Goal: Transaction & Acquisition: Purchase product/service

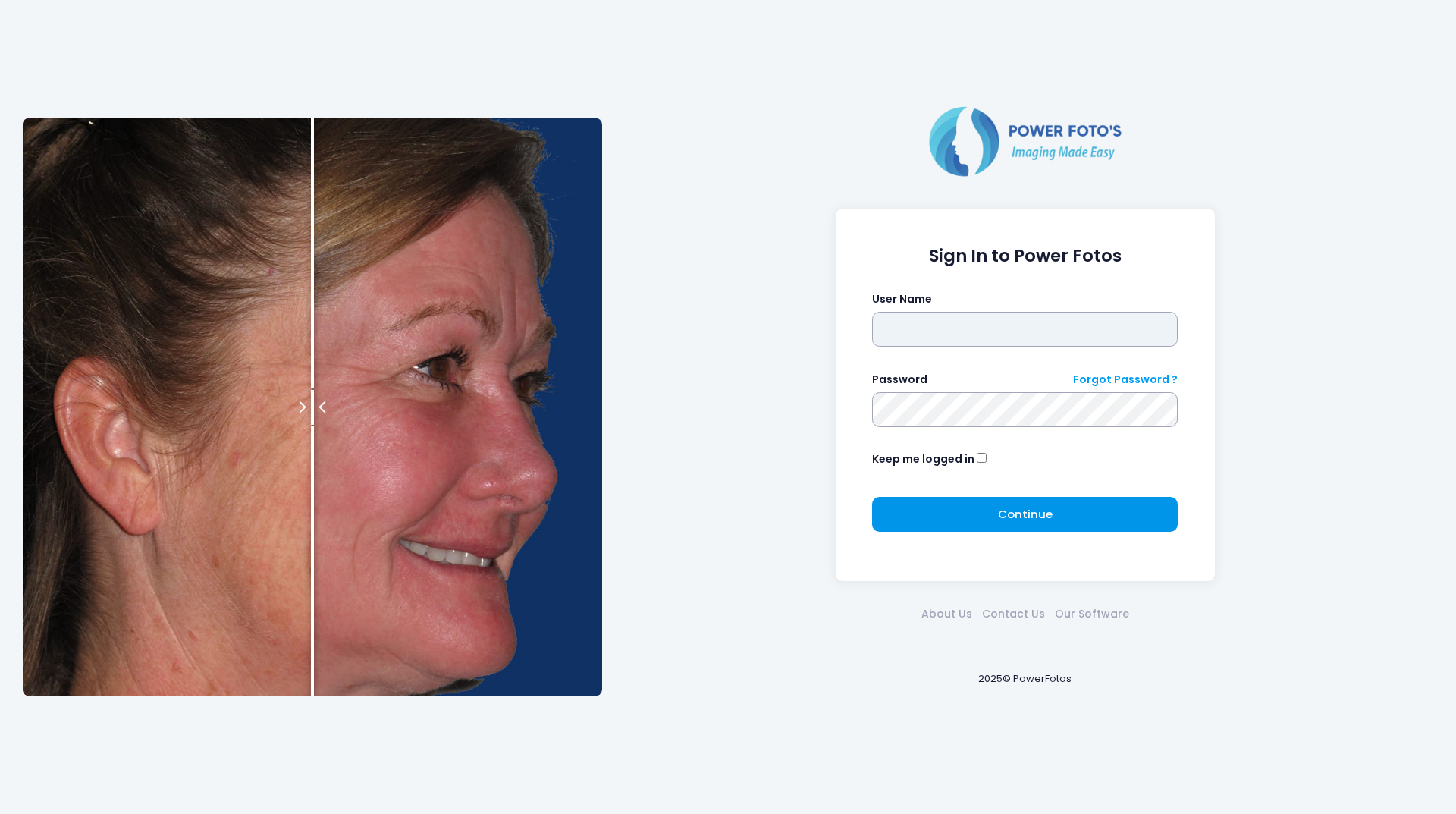
type input "********"
click at [1104, 519] on button "Continue Please wait..." at bounding box center [1025, 514] width 306 height 35
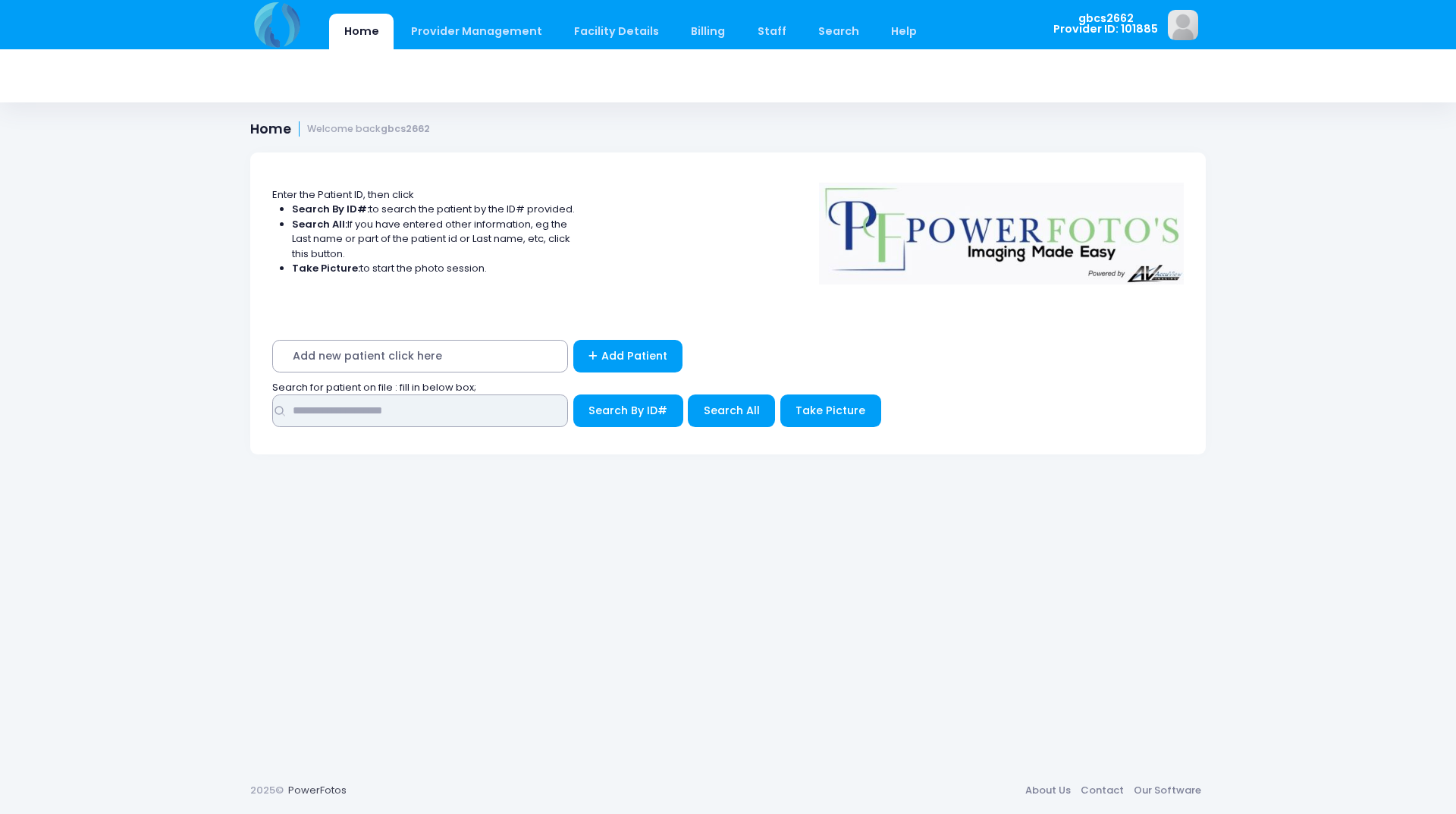
drag, startPoint x: 391, startPoint y: 417, endPoint x: 415, endPoint y: 347, distance: 74.0
click at [391, 417] on input "text" at bounding box center [420, 410] width 296 height 32
type input "*****"
click at [573, 394] on button "Search By ID#" at bounding box center [628, 410] width 110 height 32
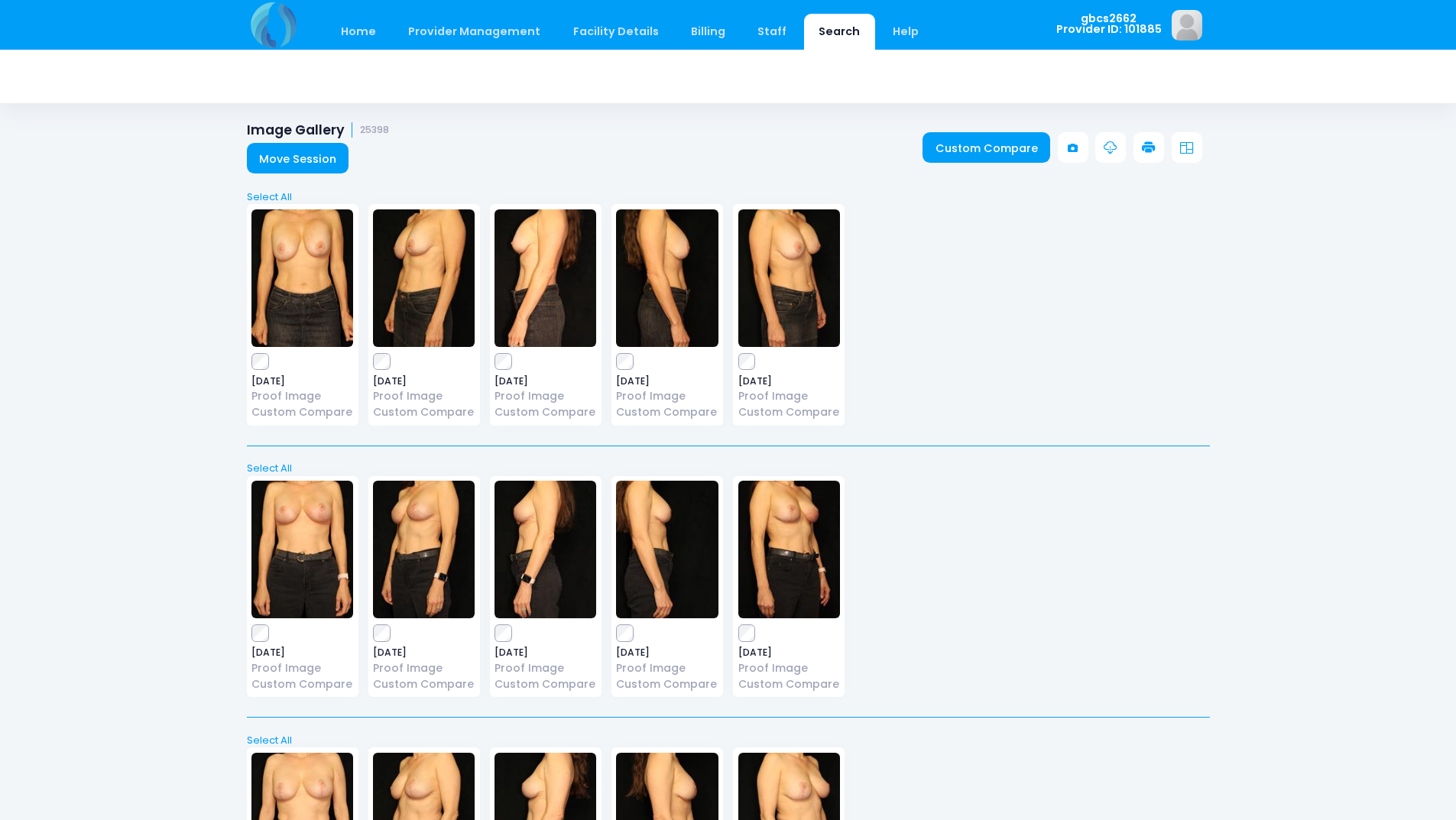
click at [1141, 149] on link at bounding box center [1149, 148] width 30 height 30
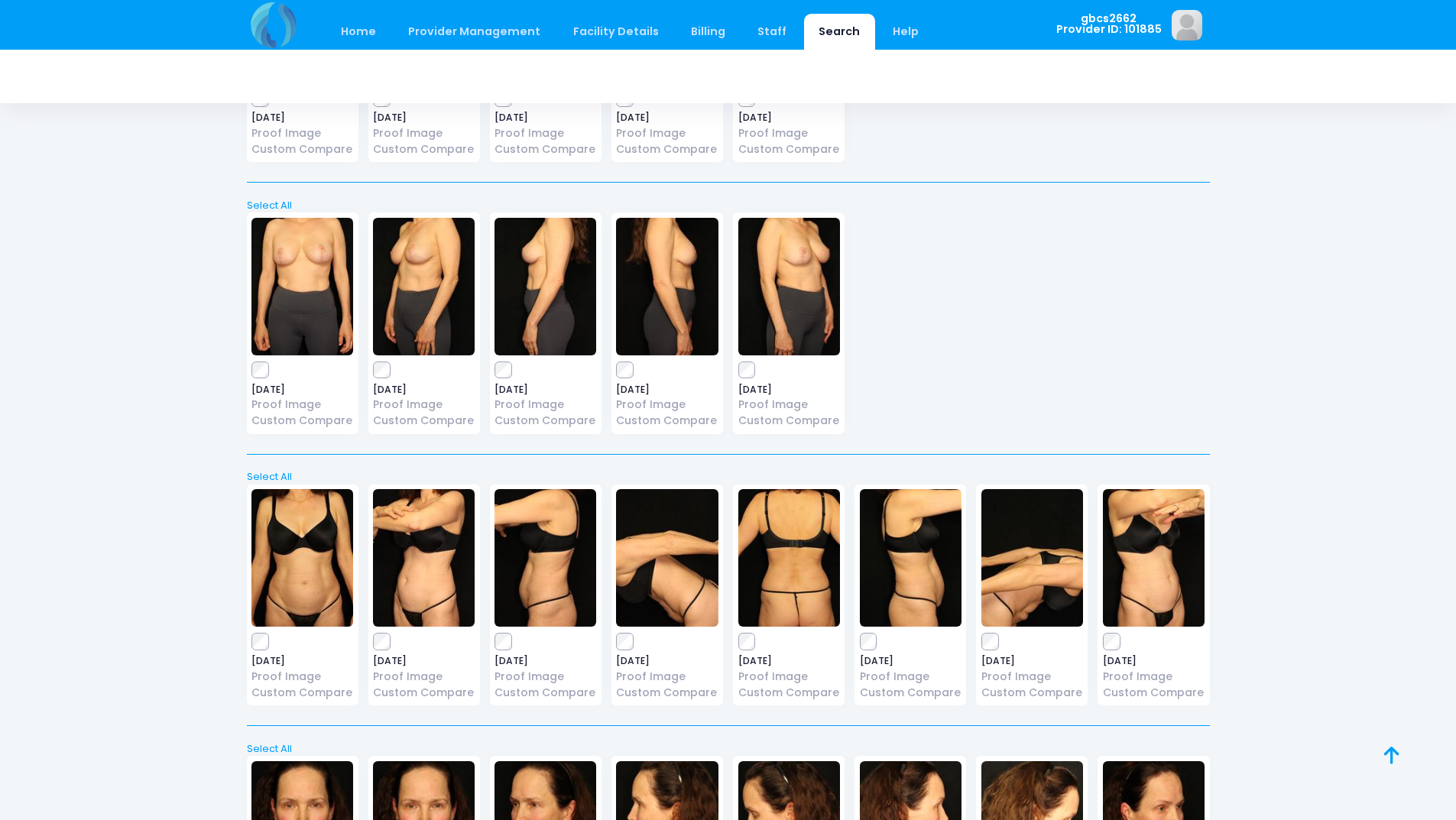
click at [387, 644] on label at bounding box center [423, 642] width 102 height 15
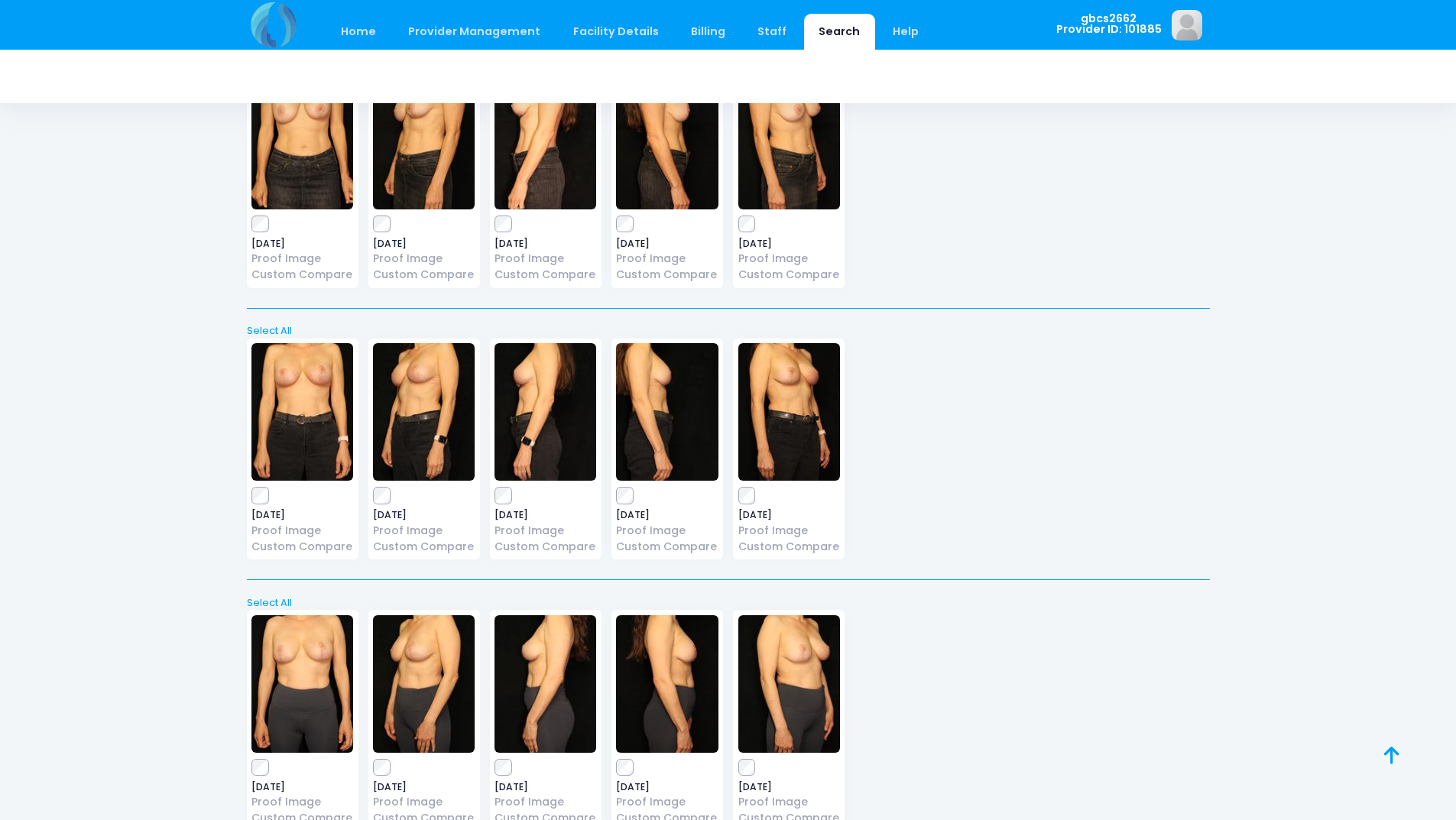
scroll to position [0, 0]
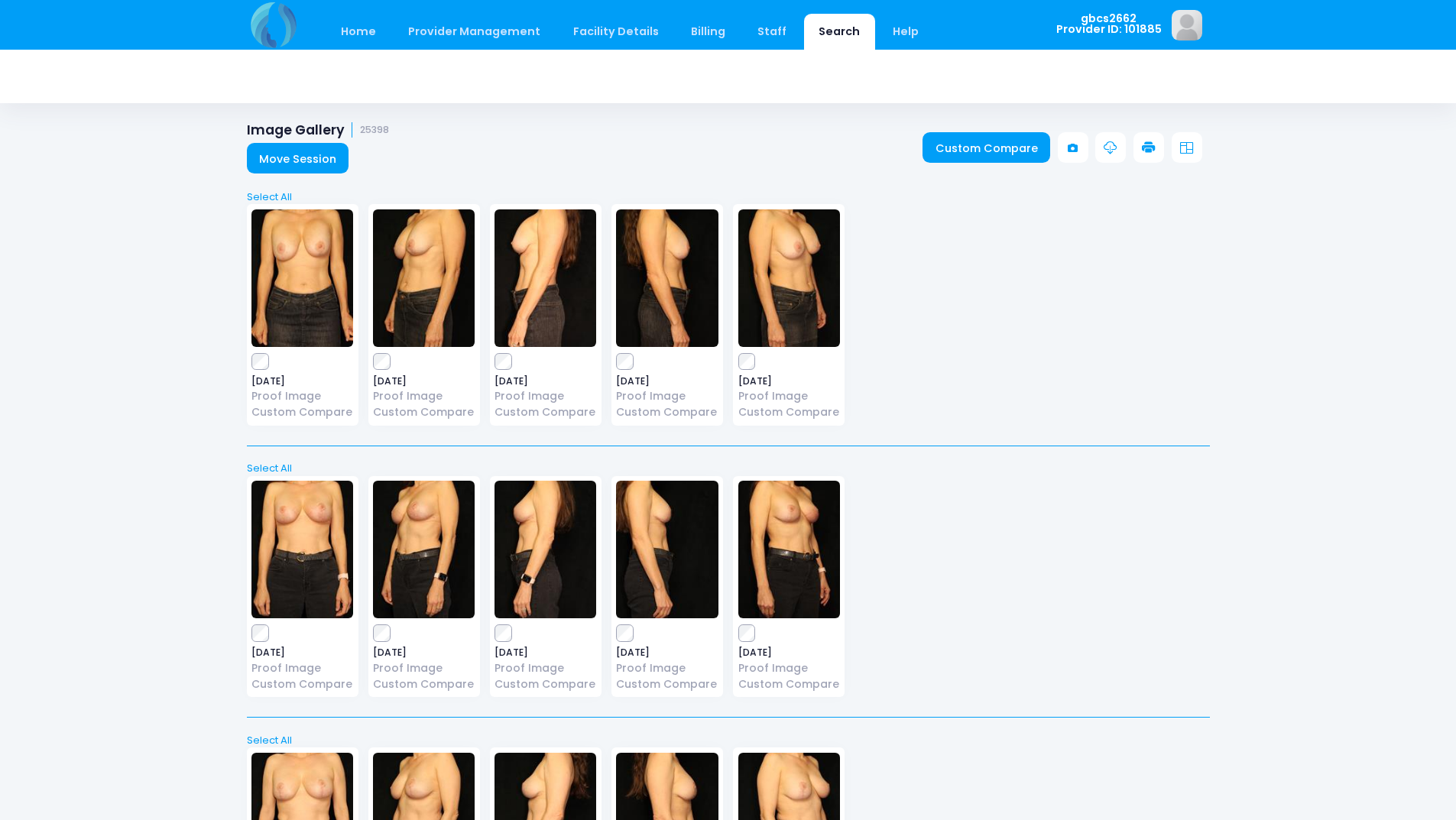
click at [1156, 150] on link at bounding box center [1149, 148] width 30 height 30
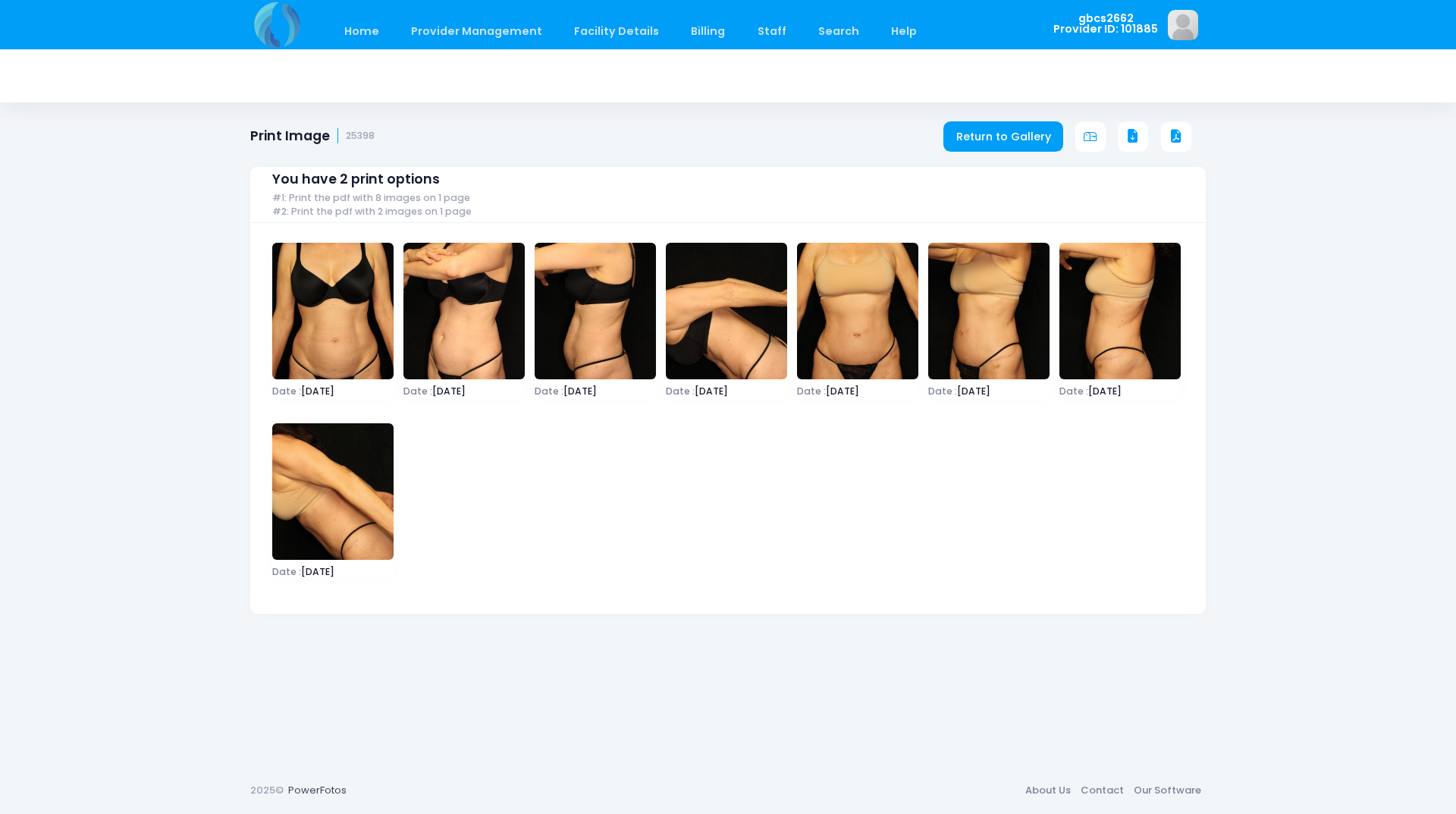
click at [1130, 132] on icon at bounding box center [1133, 137] width 13 height 13
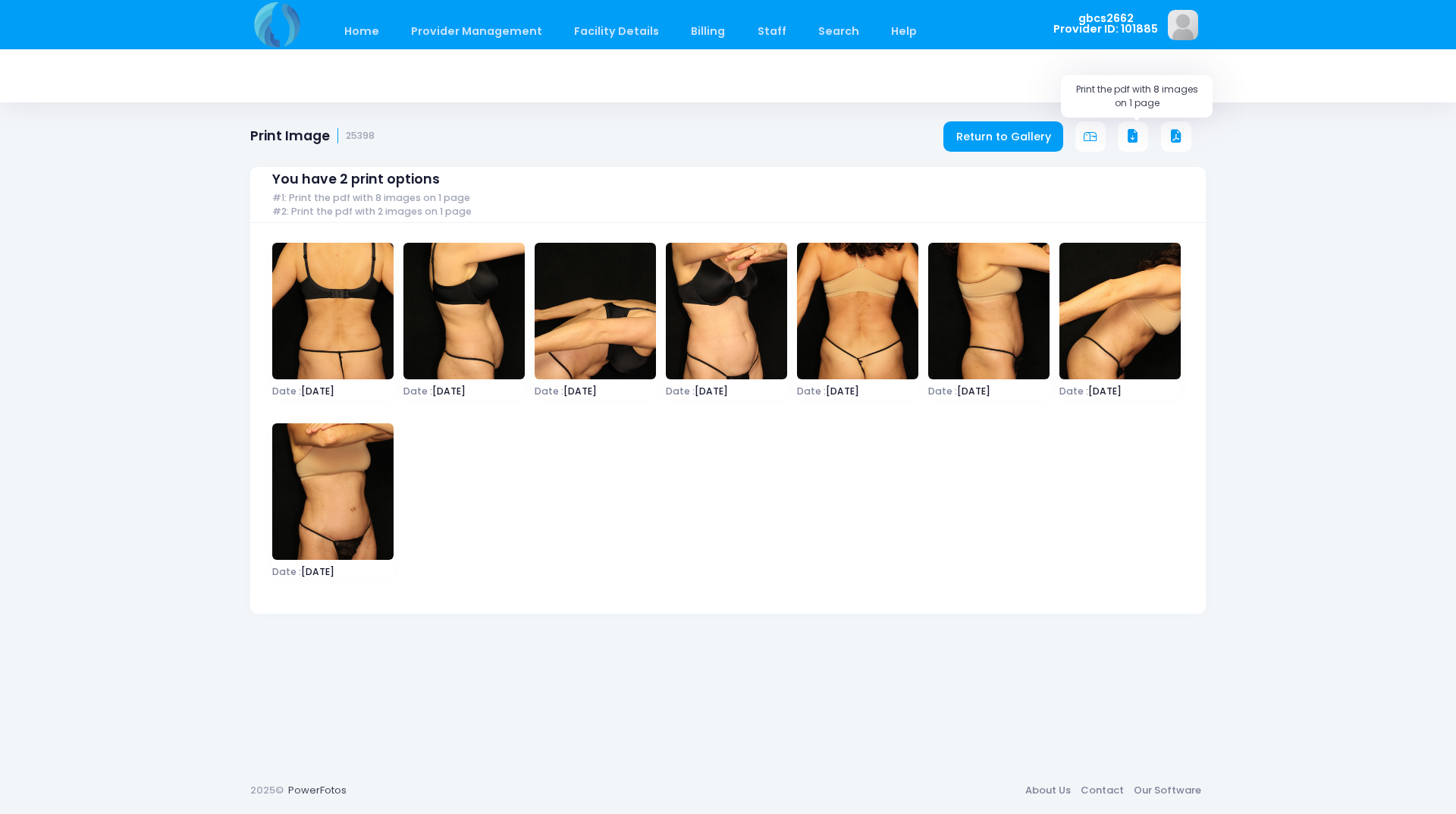
click at [1130, 134] on icon at bounding box center [1133, 137] width 13 height 13
